Goal: Task Accomplishment & Management: Use online tool/utility

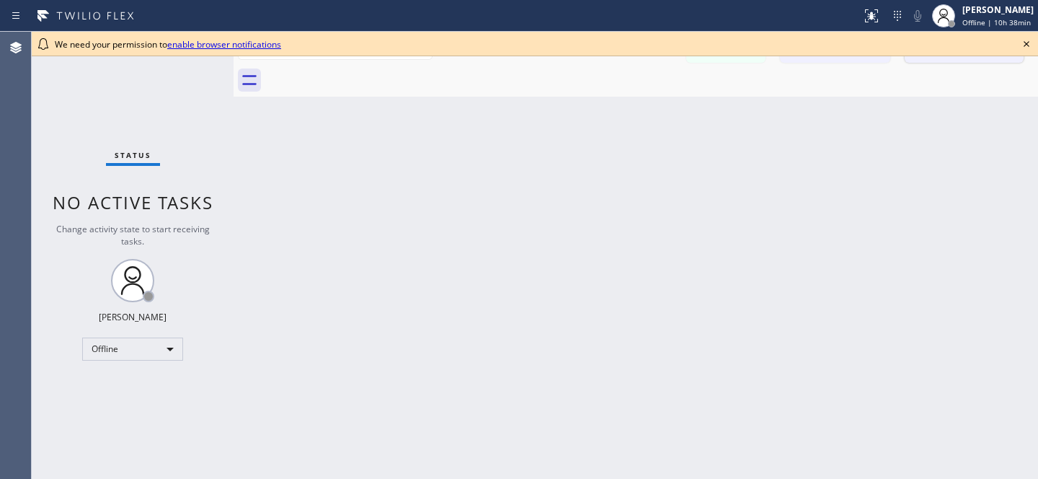
click at [1024, 48] on icon at bounding box center [1026, 43] width 17 height 17
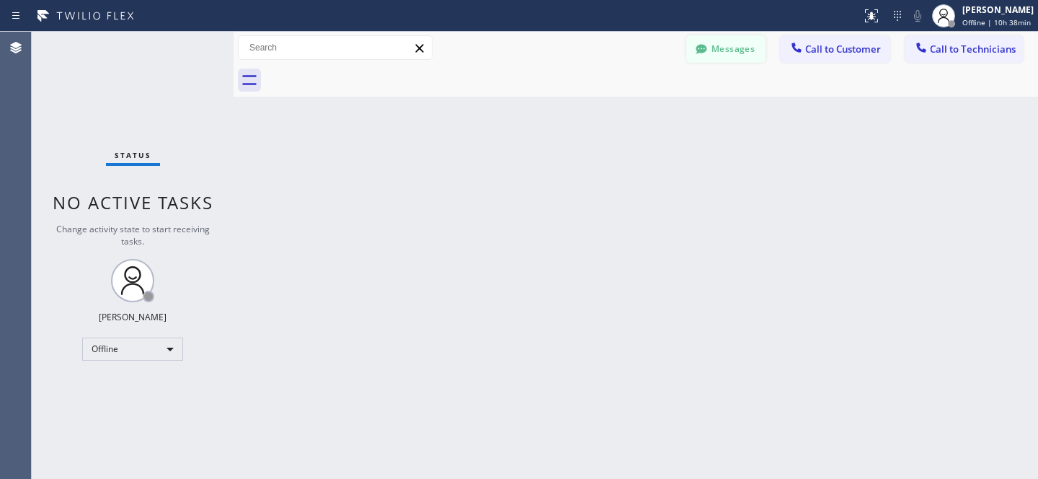
click at [716, 56] on button "Messages" at bounding box center [725, 48] width 79 height 27
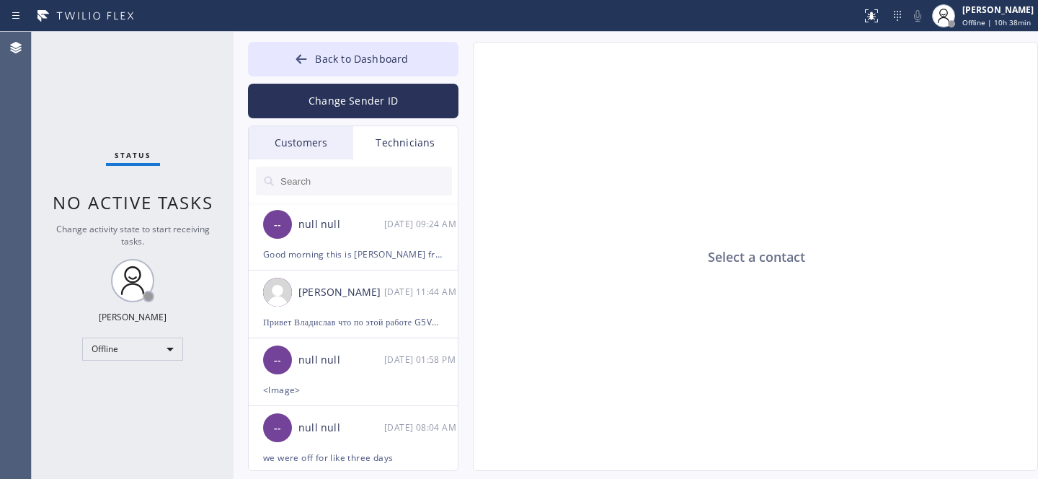
click at [293, 149] on div "Customers" at bounding box center [301, 142] width 105 height 33
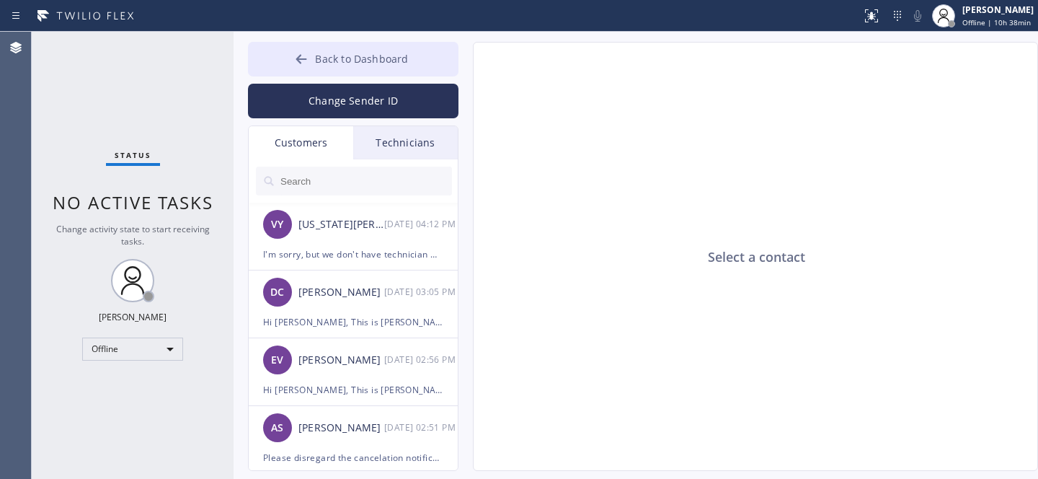
click at [330, 50] on button "Back to Dashboard" at bounding box center [353, 59] width 211 height 35
